Goal: Task Accomplishment & Management: Manage account settings

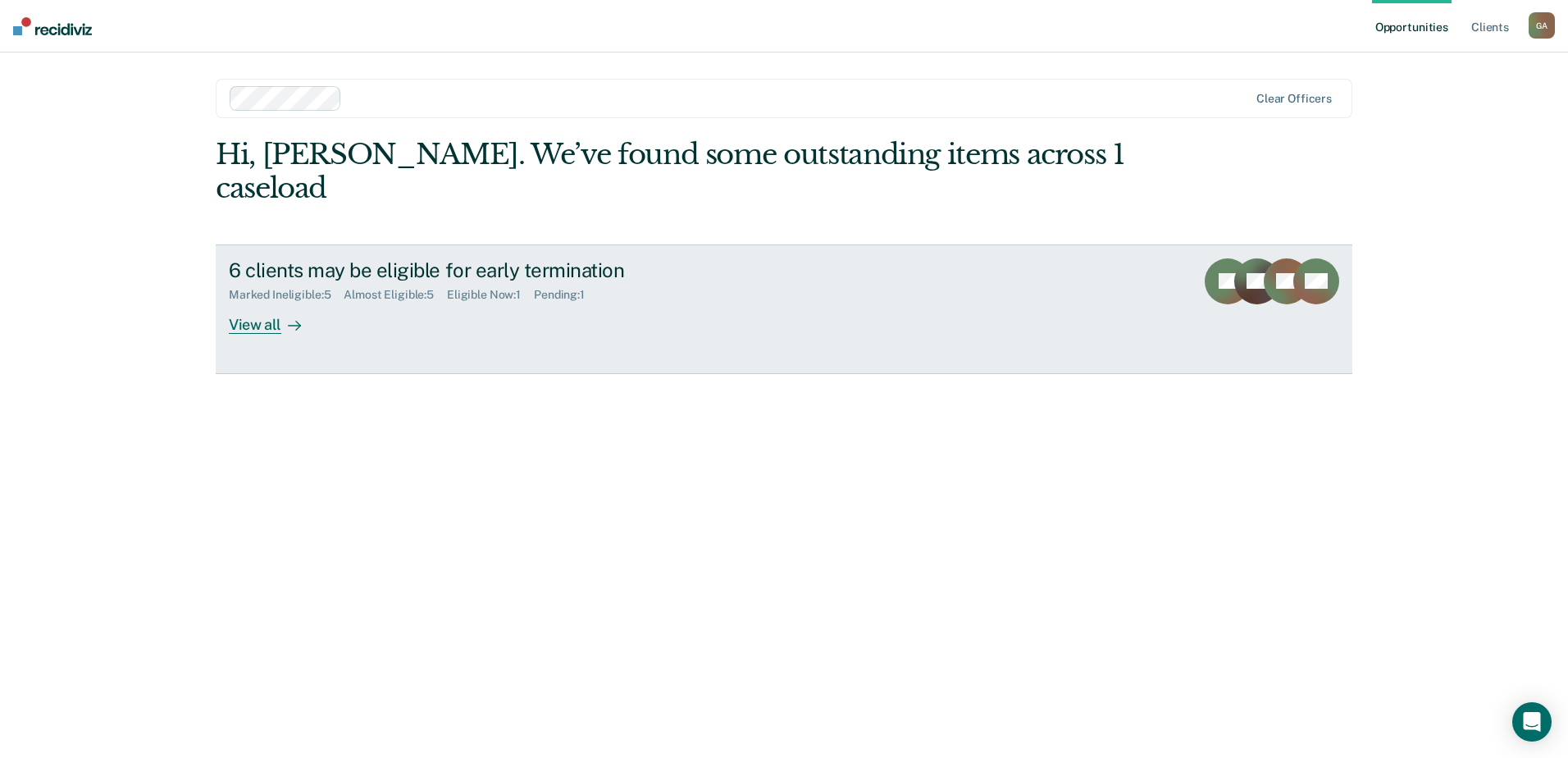
click at [558, 301] on link "6 clients may be eligible for early termination Marked Ineligible : 5 Almost El…" at bounding box center [784, 309] width 1137 height 130
